Goal: Communication & Community: Ask a question

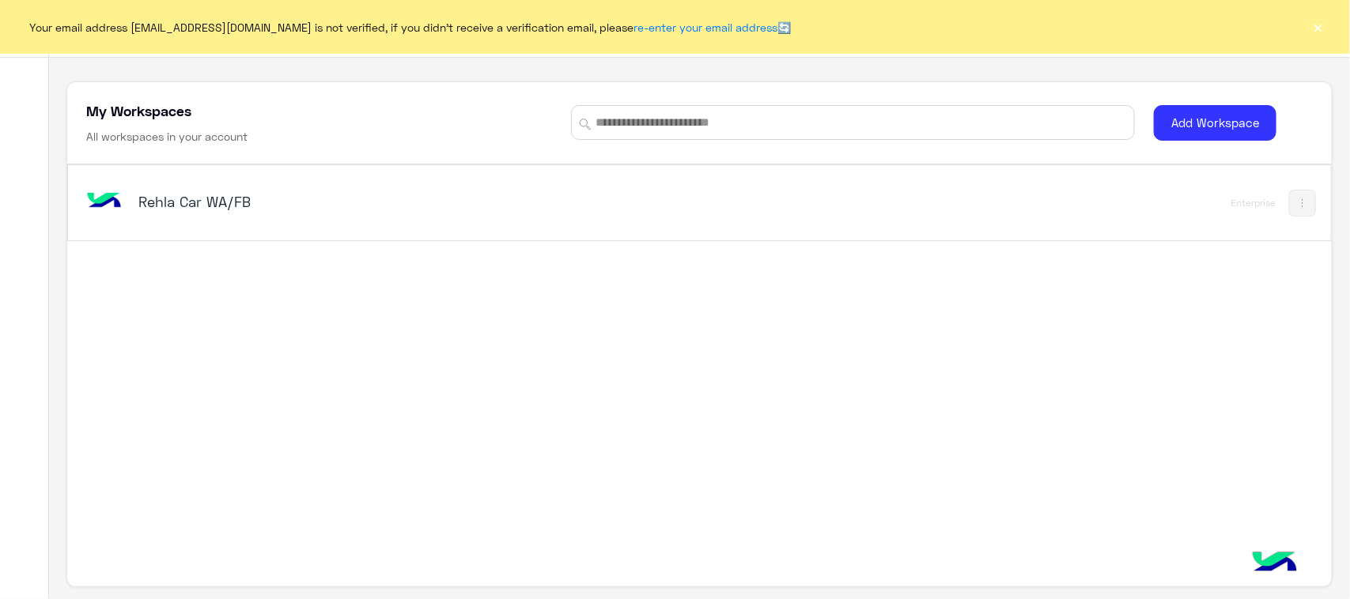
click at [198, 199] on h5 "Rehla Car WA/FB" at bounding box center [360, 201] width 444 height 19
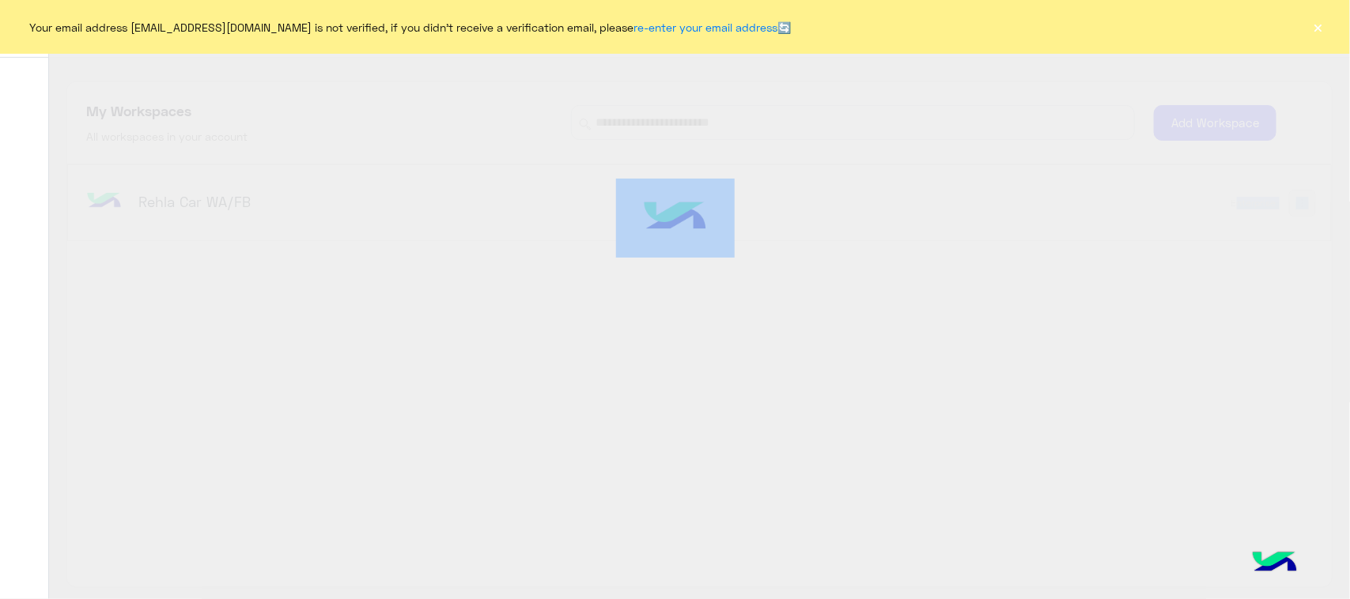
click at [1052, 599] on html "Your email address [EMAIL_ADDRESS][DOMAIN_NAME] is not verified, if you didn't …" at bounding box center [675, 299] width 1350 height 599
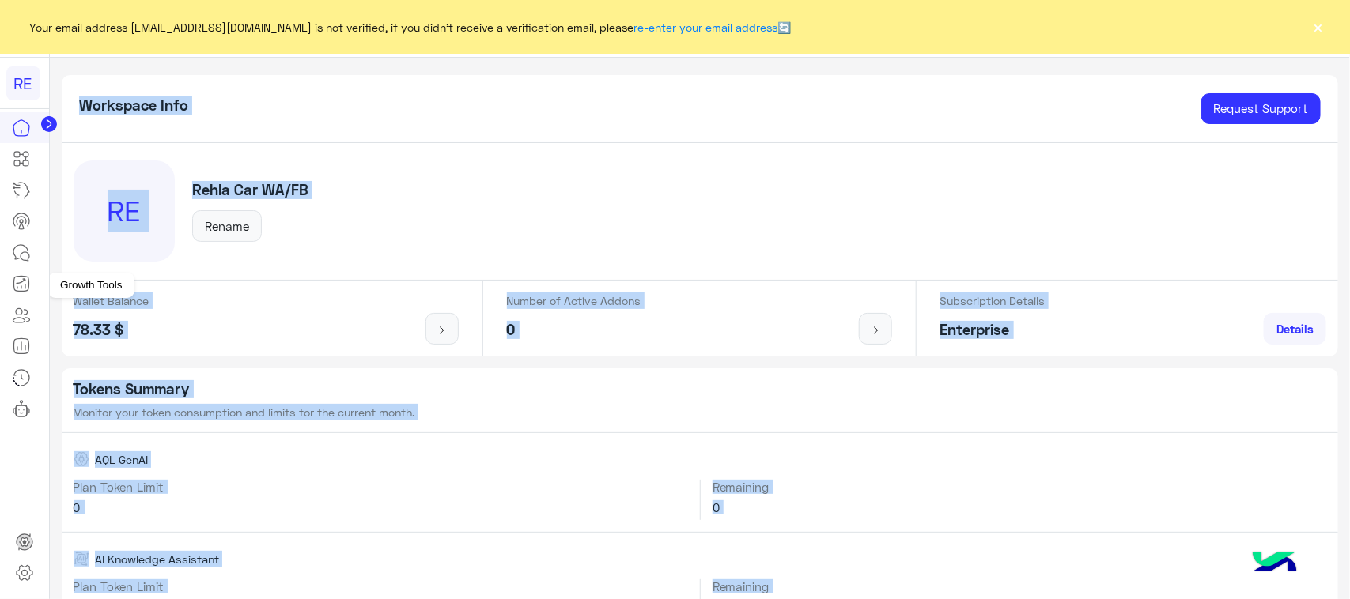
drag, startPoint x: 25, startPoint y: 278, endPoint x: 28, endPoint y: 255, distance: 22.3
click at [25, 275] on icon at bounding box center [21, 283] width 19 height 19
click at [28, 243] on link at bounding box center [21, 253] width 43 height 32
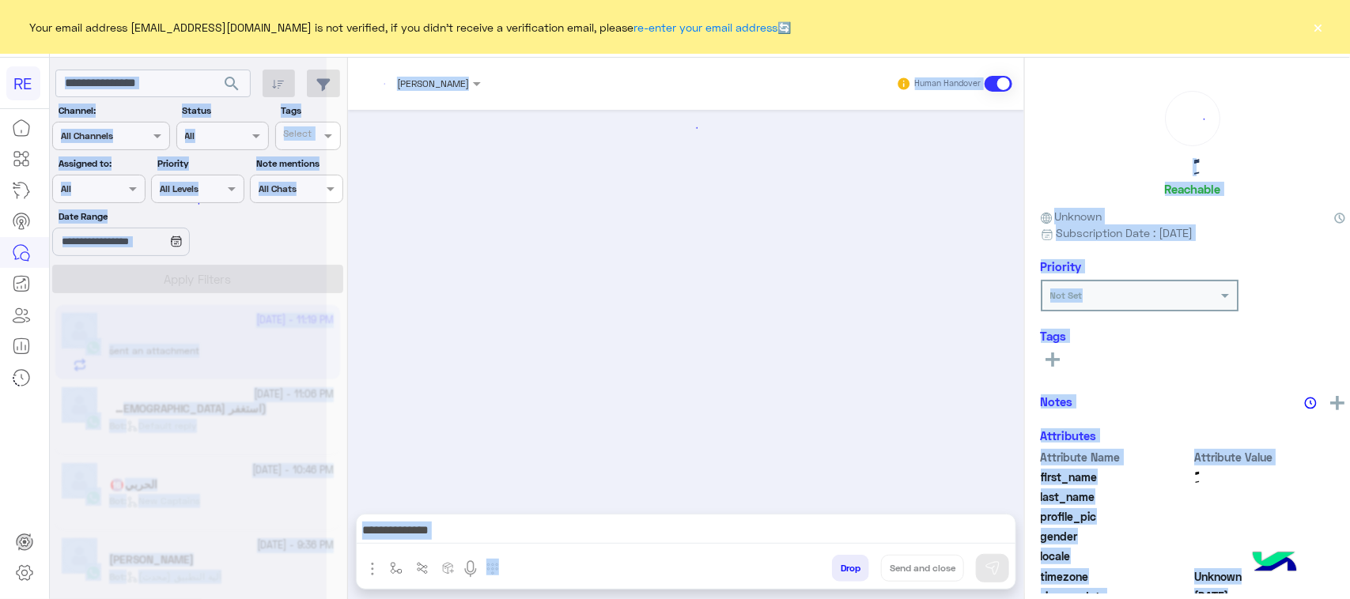
scroll to position [2089, 0]
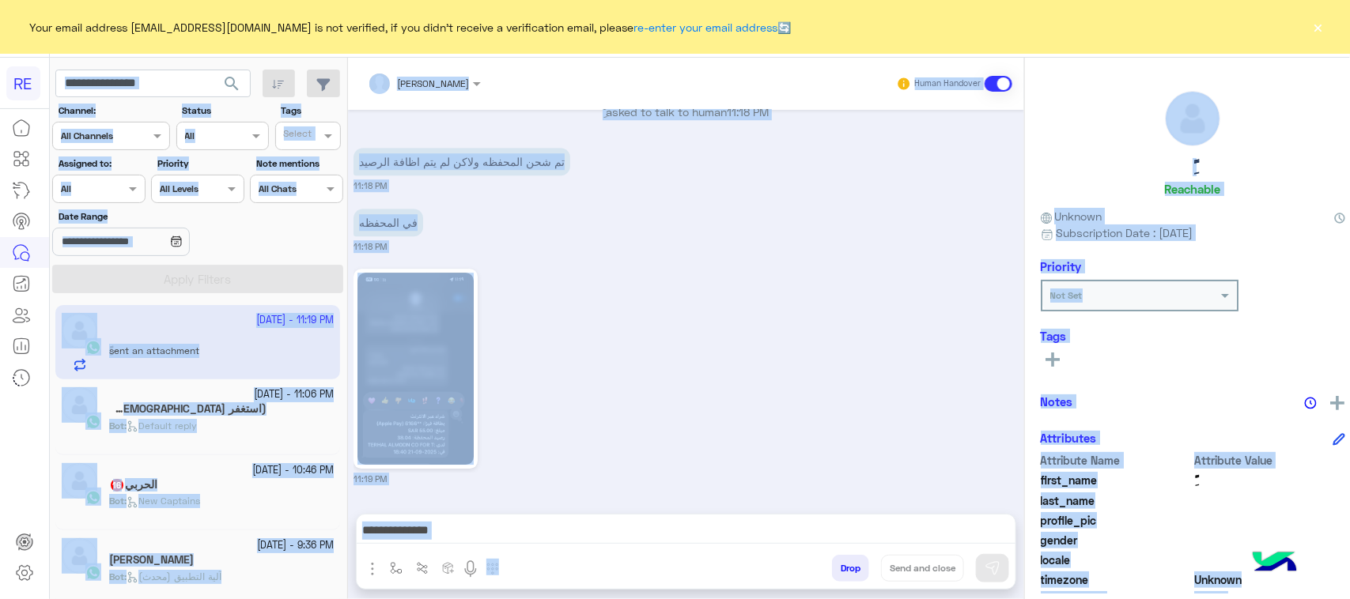
click at [584, 302] on div "11:19 PM" at bounding box center [686, 375] width 664 height 221
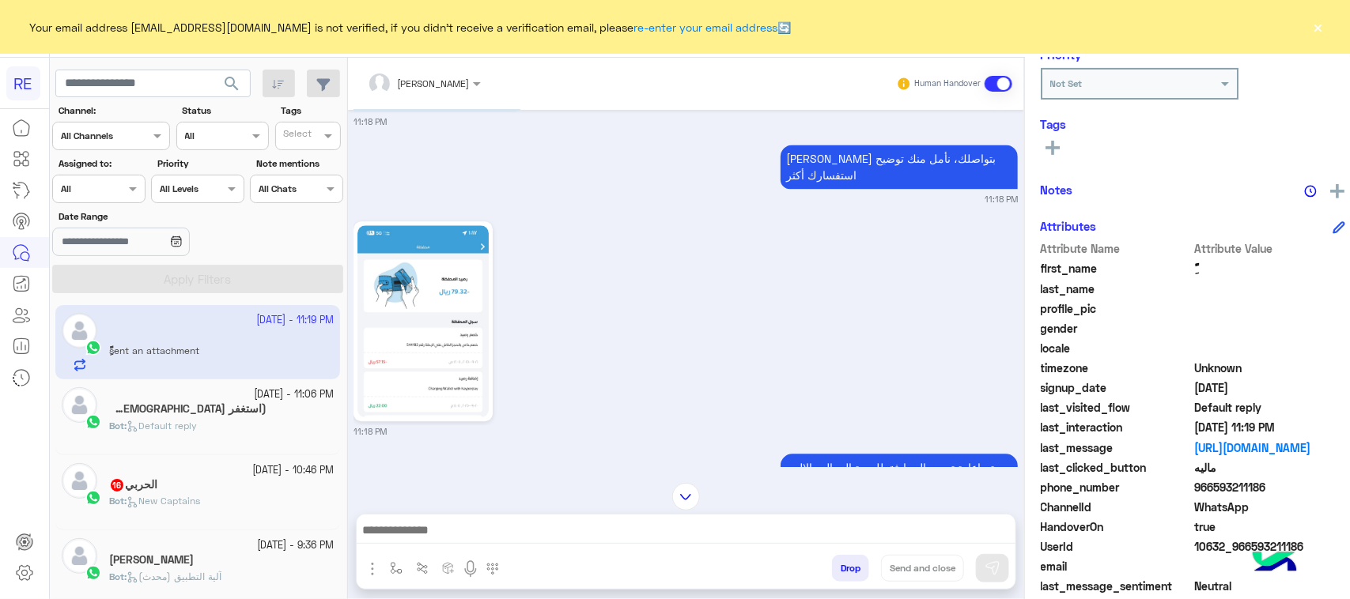
scroll to position [251, 0]
